Goal: Check status: Check status

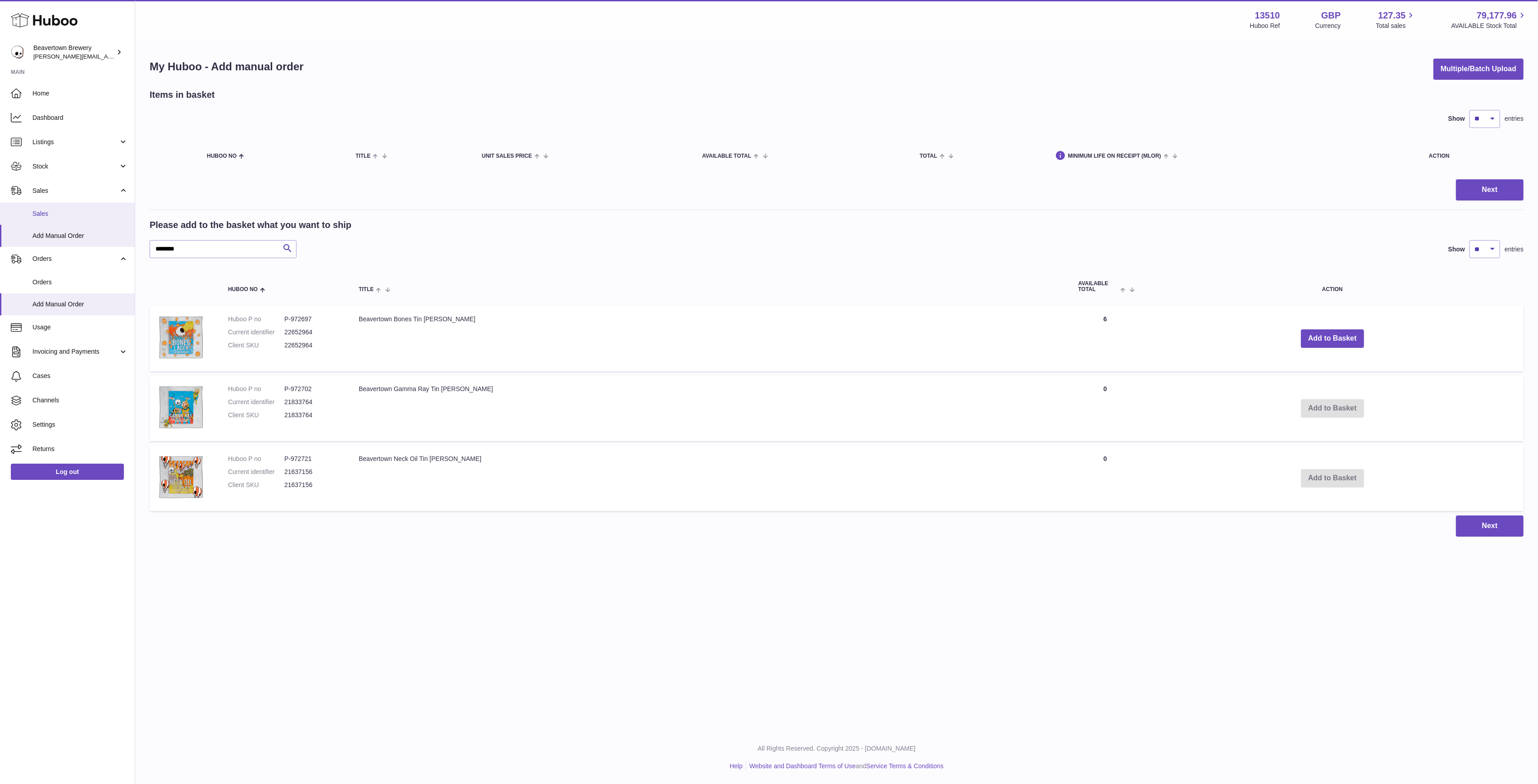
click at [54, 210] on span "Sales" at bounding box center [80, 214] width 95 height 8
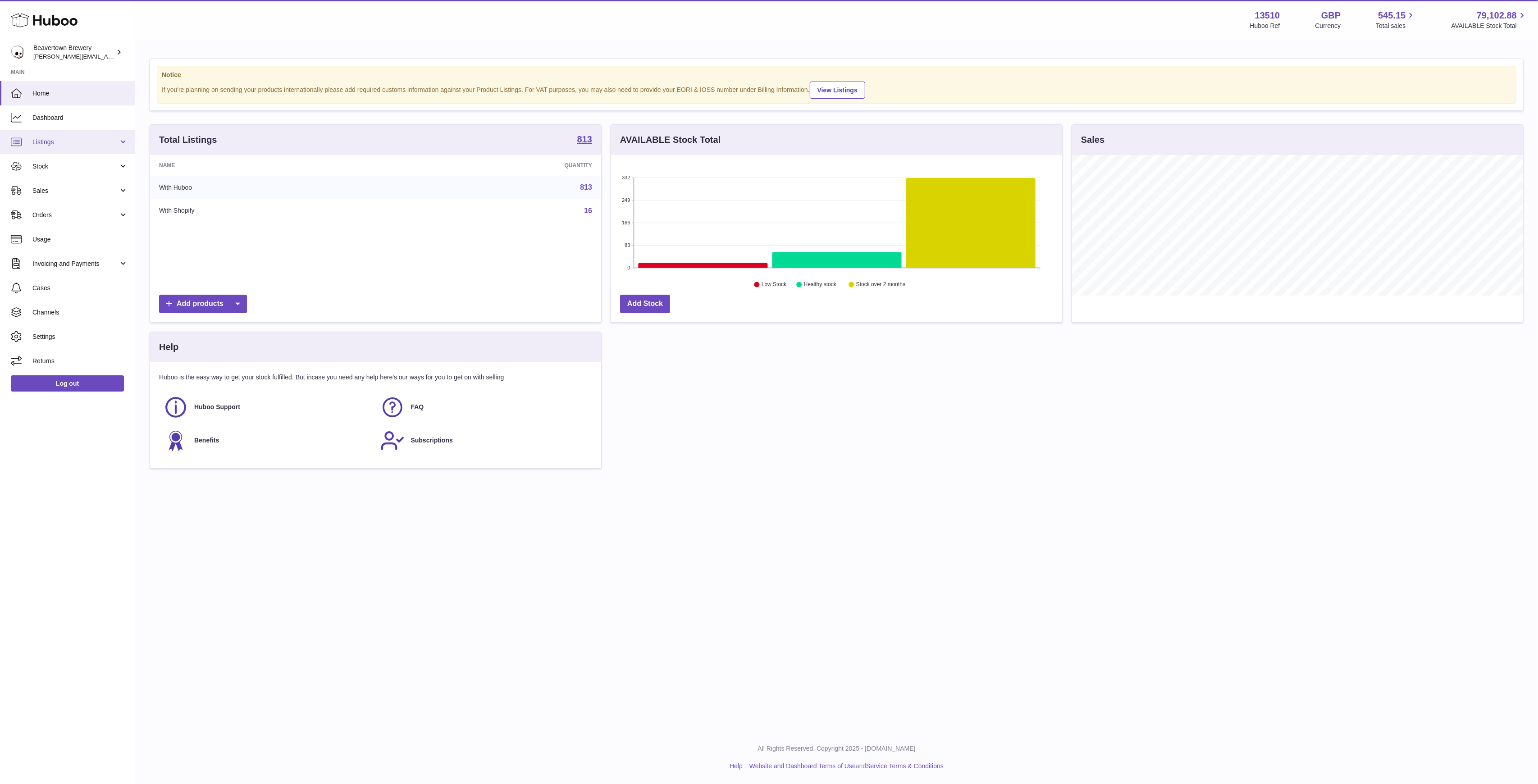
scroll to position [141, 451]
click at [39, 178] on link "Sales" at bounding box center [67, 191] width 135 height 24
click at [58, 211] on span "Sales" at bounding box center [80, 214] width 95 height 8
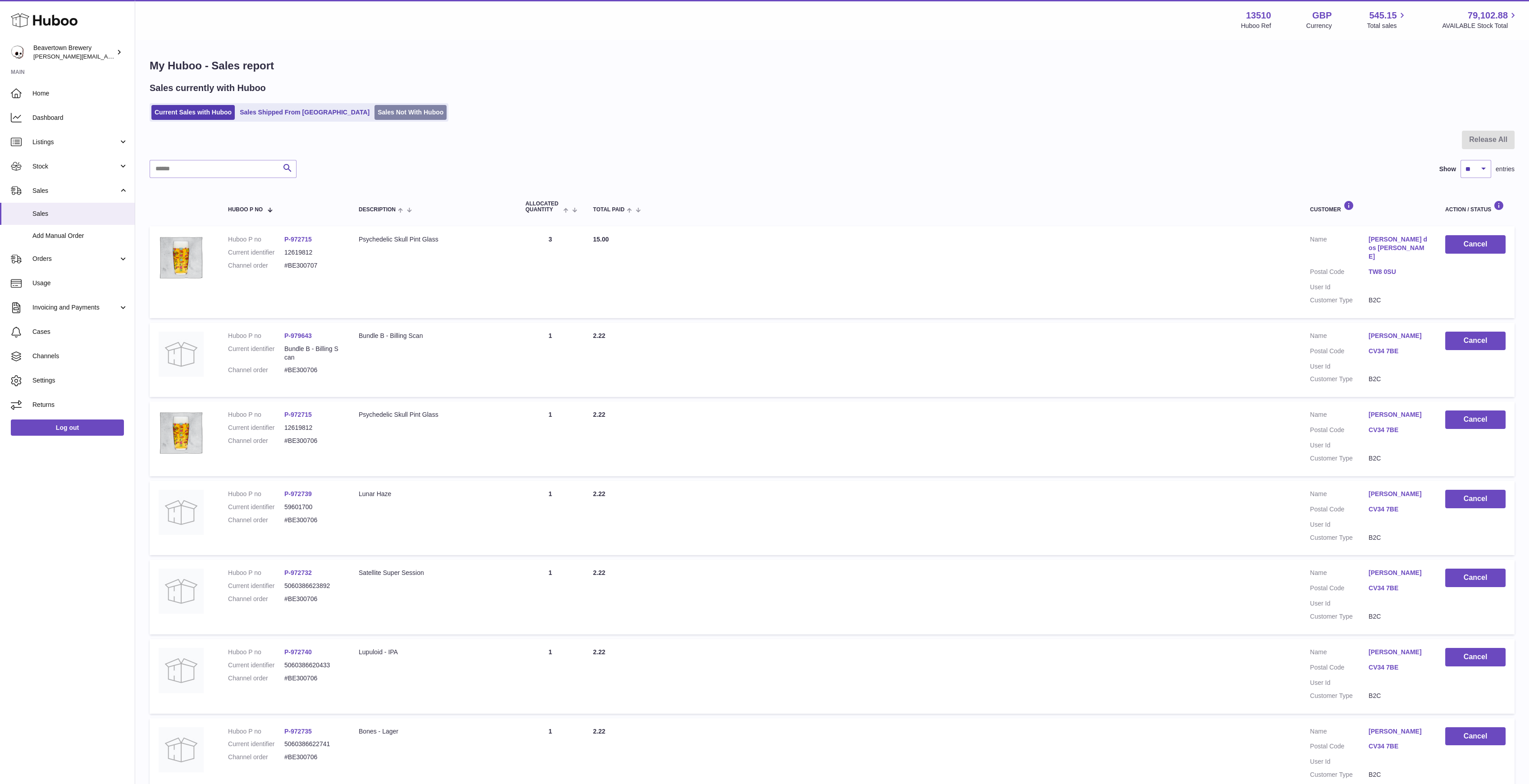
click at [375, 112] on link "Sales Not With Huboo" at bounding box center [411, 112] width 72 height 15
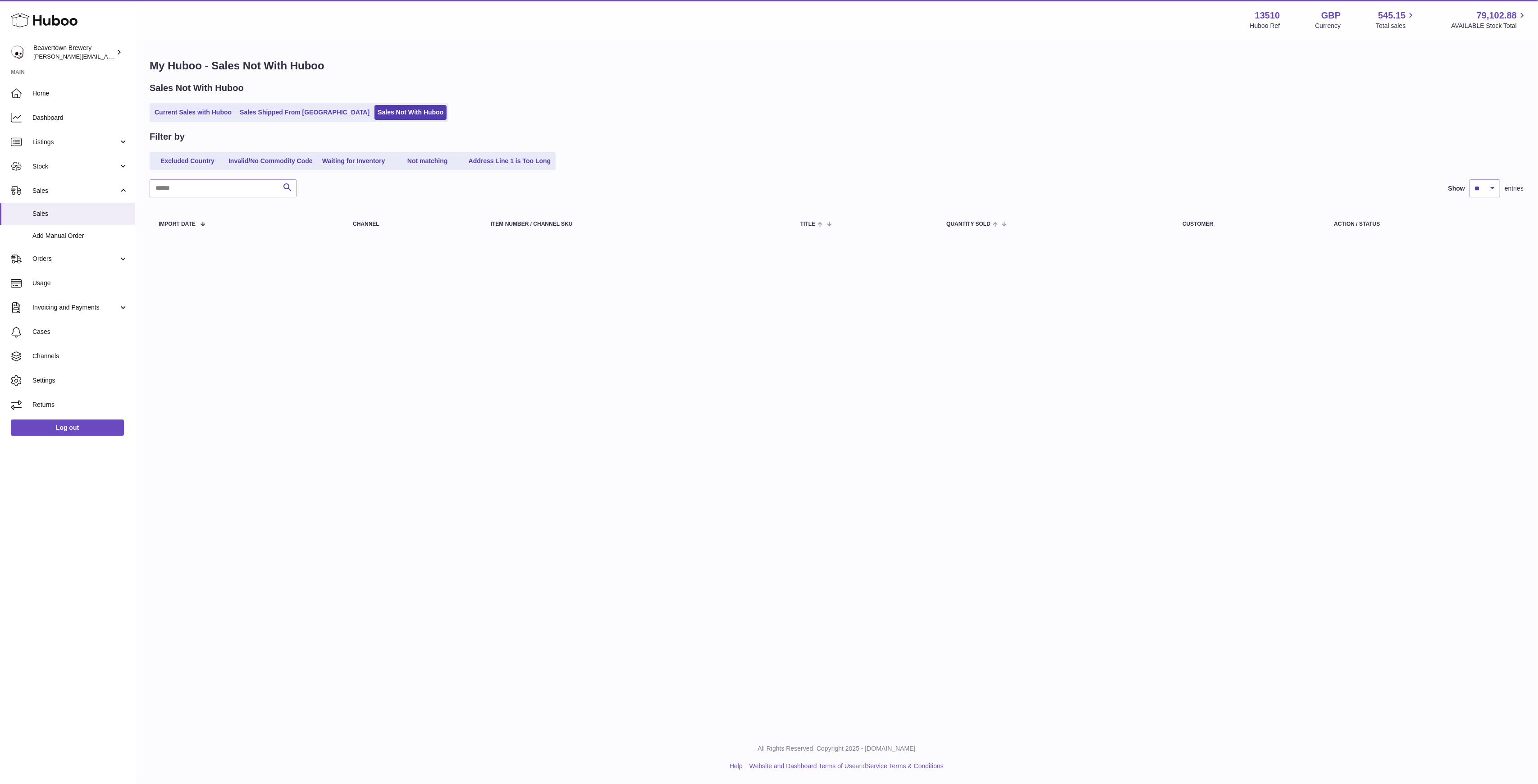
click at [265, 125] on div "My Huboo - Sales Not With Huboo Sales Not With Huboo Current Sales with Huboo S…" at bounding box center [836, 149] width 1403 height 218
click at [264, 112] on link "Sales Shipped From [GEOGRAPHIC_DATA]" at bounding box center [304, 112] width 136 height 15
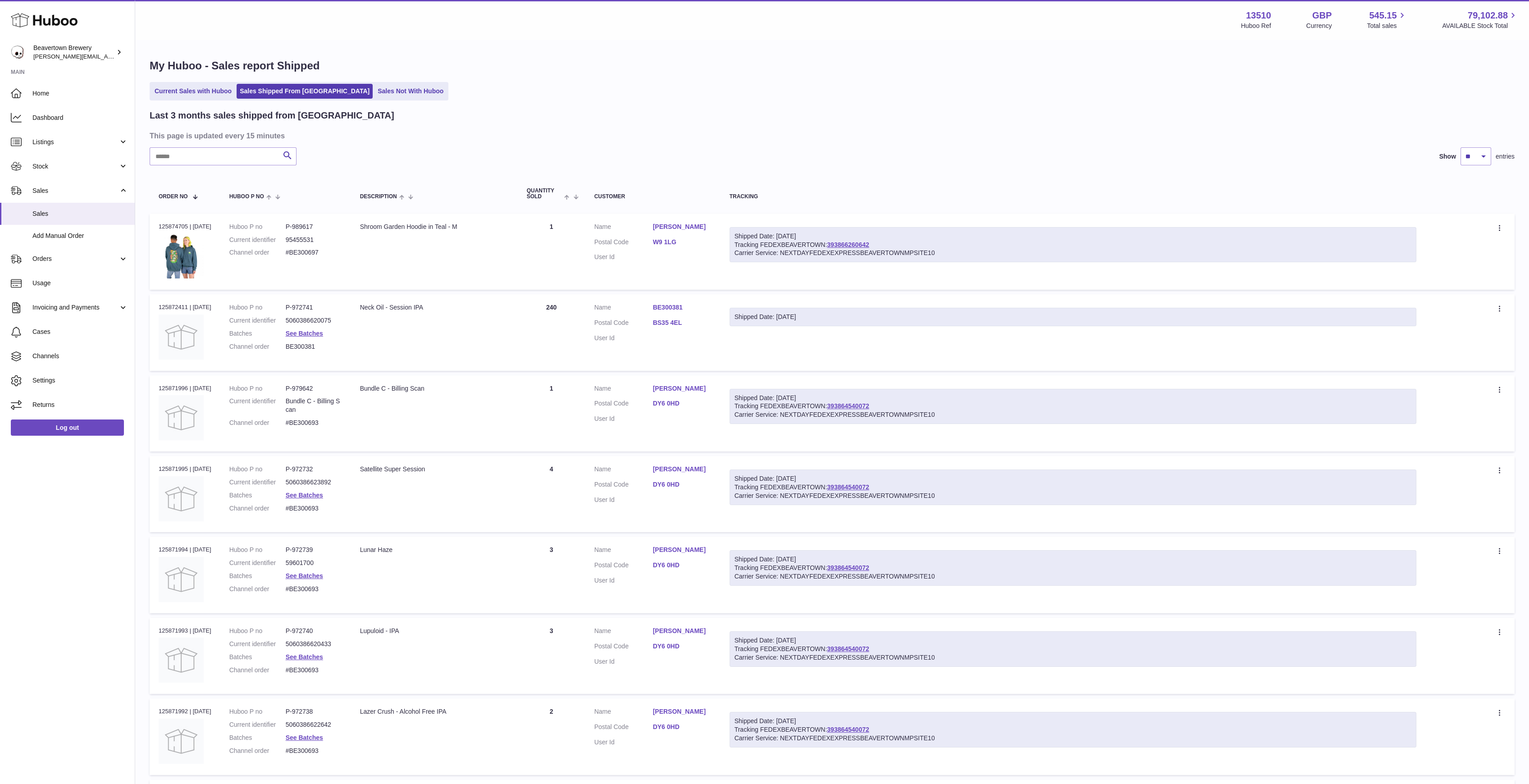
click at [245, 168] on div "Last 3 months sales shipped from [GEOGRAPHIC_DATA] This page is updated every 1…" at bounding box center [832, 574] width 1365 height 929
click at [242, 164] on input "text" at bounding box center [223, 156] width 147 height 18
click at [239, 162] on input "text" at bounding box center [223, 156] width 147 height 18
paste input "*****"
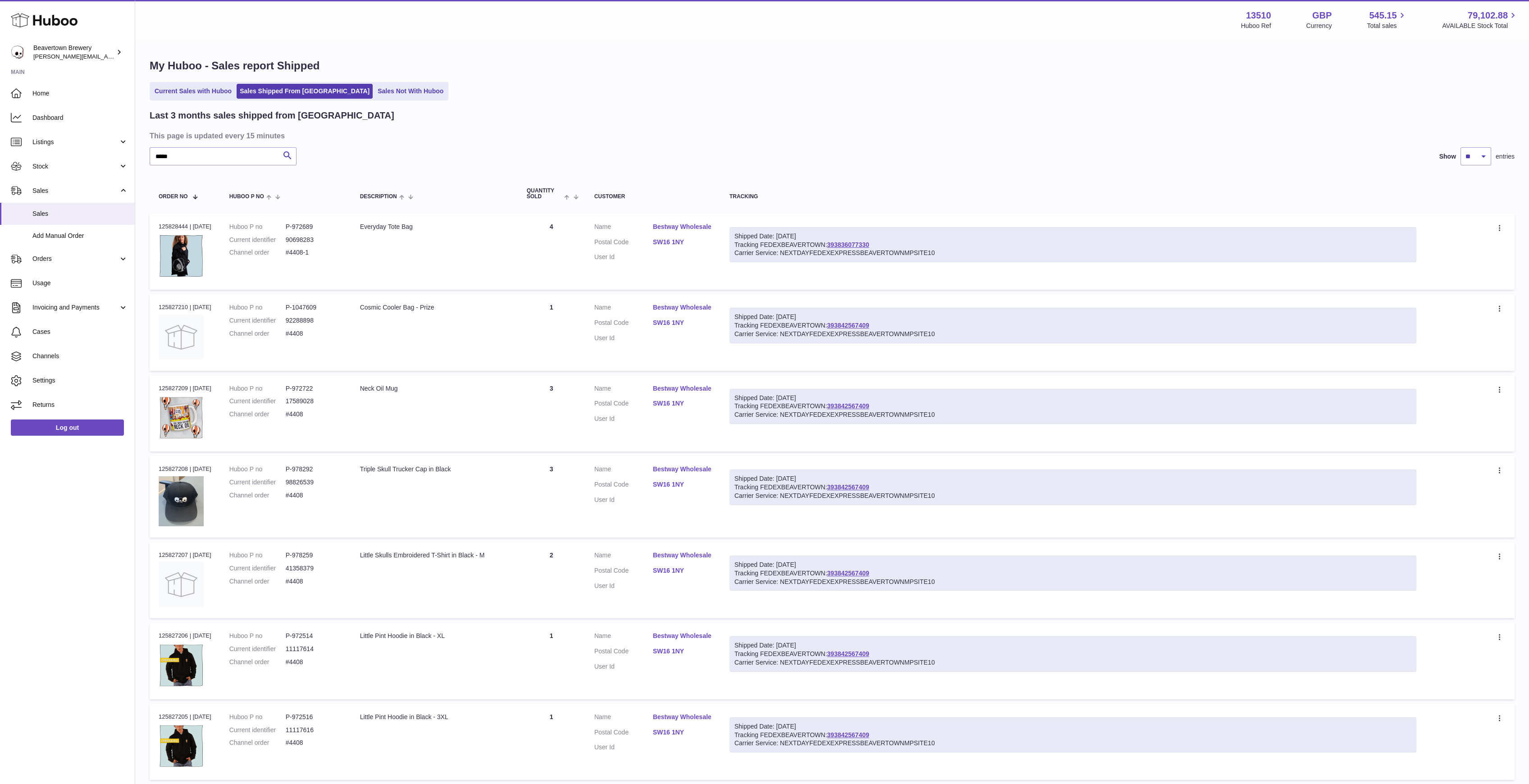
drag, startPoint x: 258, startPoint y: 146, endPoint x: 225, endPoint y: 152, distance: 33.5
click at [225, 152] on div "Last 3 months sales shipped from [GEOGRAPHIC_DATA] This page is updated every 1…" at bounding box center [832, 575] width 1365 height 932
drag, startPoint x: 224, startPoint y: 153, endPoint x: 109, endPoint y: 145, distance: 115.3
click at [109, 145] on div "Huboo Beavertown Brewery [PERSON_NAME][EMAIL_ADDRESS][PERSON_NAME][DOMAIN_NAME]…" at bounding box center [764, 560] width 1529 height 1120
paste input "text"
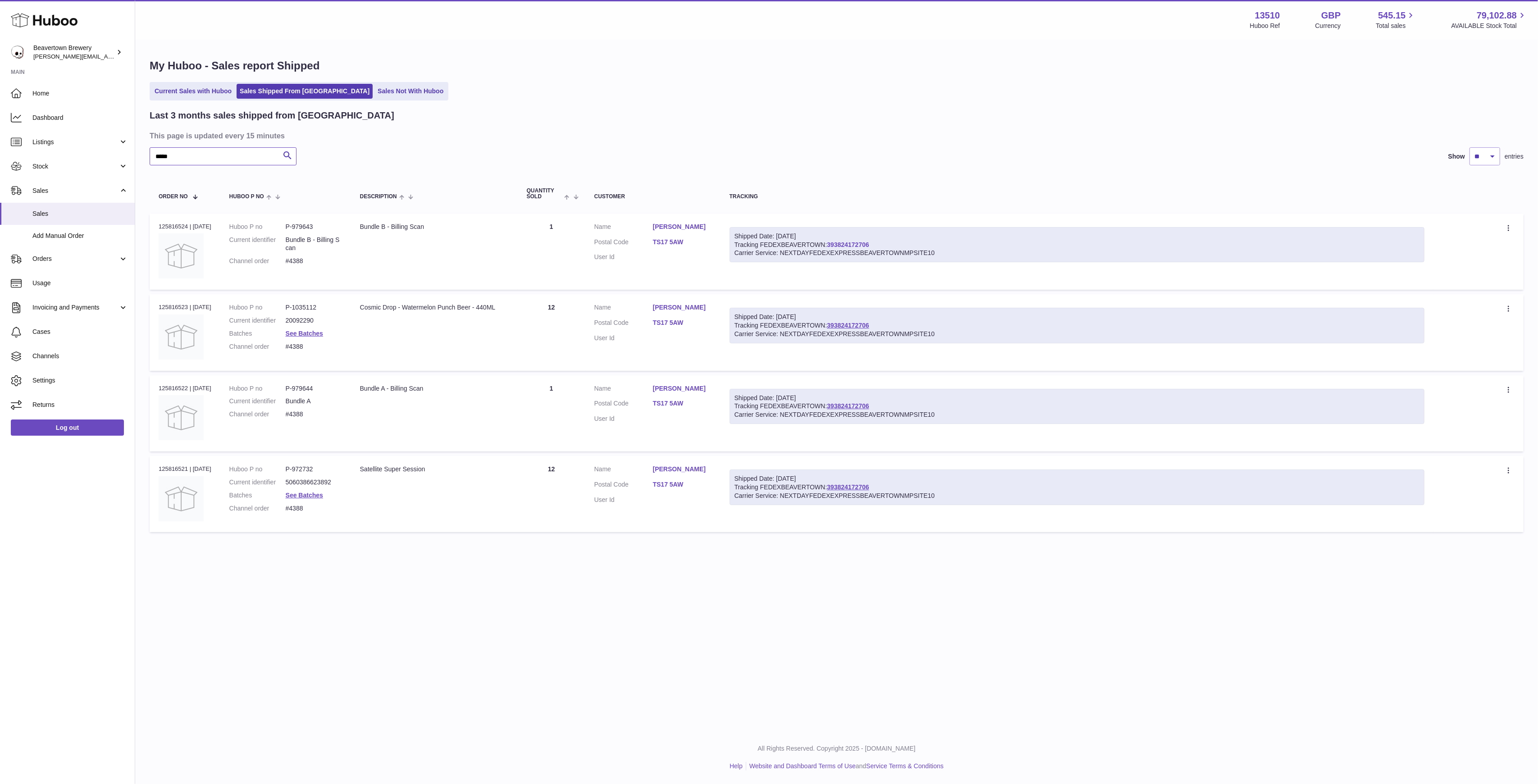
type input "*****"
